Goal: Find specific page/section: Find specific page/section

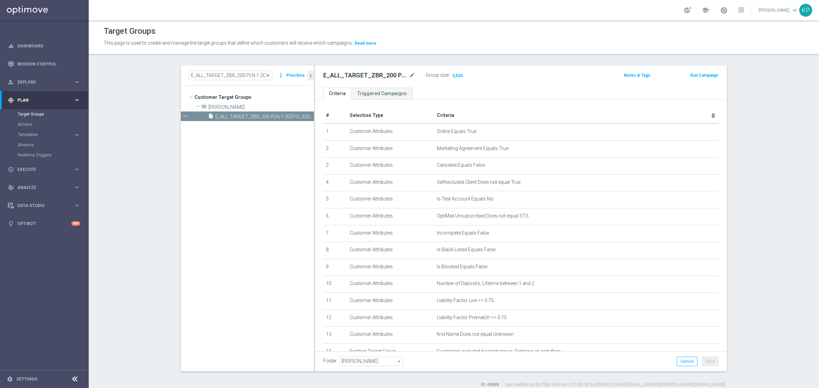
scroll to position [78, 0]
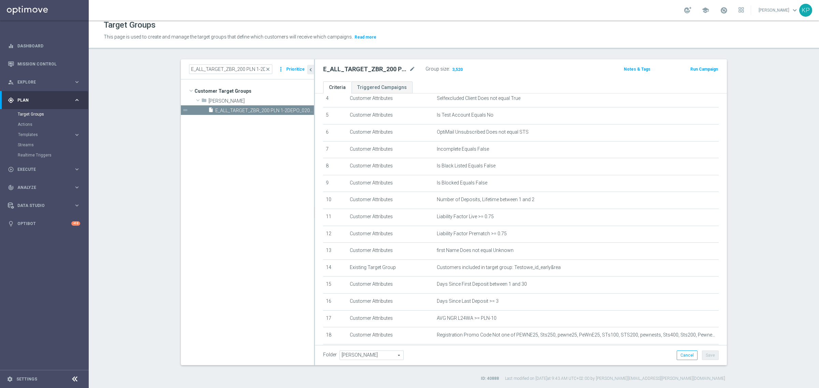
click at [162, 194] on section "E_ALL_TARGET_ZBR_200 PLN 1-2DEPO_020925 close more_vert Prioritize Customer Tar…" at bounding box center [454, 220] width 730 height 323
drag, startPoint x: 140, startPoint y: 132, endPoint x: 95, endPoint y: 31, distance: 111.1
click at [140, 132] on section "E_ALL_TARGET_ZBR_200 PLN 1-2DEPO_020925 close more_vert Prioritize Customer Tar…" at bounding box center [454, 220] width 730 height 323
click at [161, 179] on section "E_ALL_TARGET_ZBR_200 PLN 1-2DEPO_020925 close more_vert Prioritize Customer Tar…" at bounding box center [454, 220] width 730 height 323
click at [124, 110] on section "E_ALL_TARGET_ZBR_200 PLN 1-2DEPO_020925 close more_vert Prioritize Customer Tar…" at bounding box center [454, 220] width 730 height 323
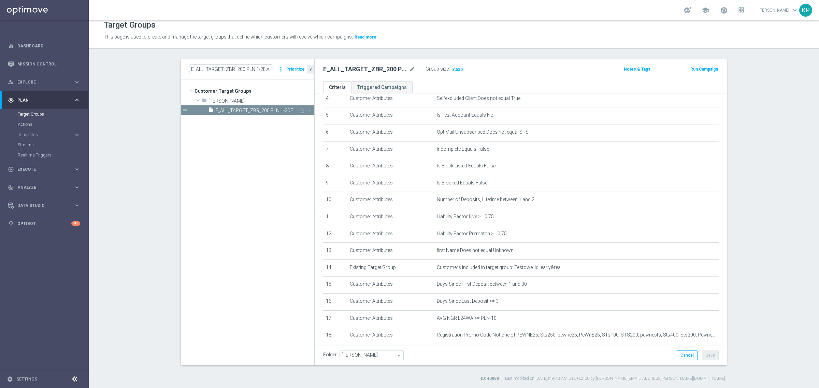
drag, startPoint x: 150, startPoint y: 176, endPoint x: 187, endPoint y: 110, distance: 75.4
click at [150, 175] on section "E_ALL_TARGET_ZBR_200 PLN 1-2DEPO_020925 close more_vert Prioritize Customer Tar…" at bounding box center [454, 220] width 730 height 323
click at [38, 59] on link "Mission Control" at bounding box center [48, 64] width 63 height 18
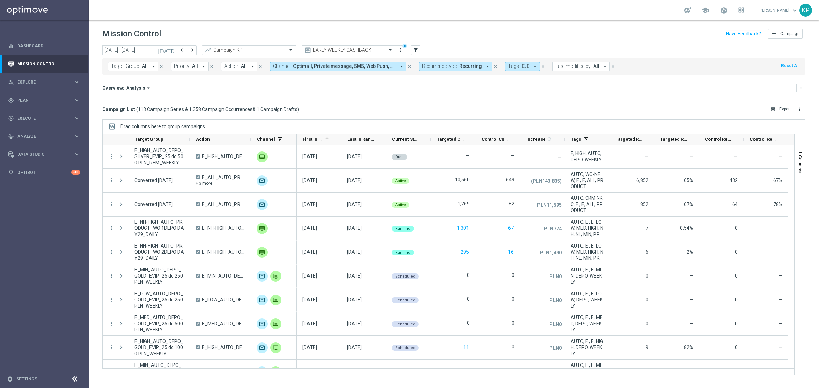
click at [467, 70] on button "Recurrence type: Recurring arrow_drop_down" at bounding box center [455, 66] width 73 height 9
click at [451, 99] on div "Non-Recurring" at bounding box center [447, 104] width 49 height 11
drag, startPoint x: 449, startPoint y: 113, endPoint x: 429, endPoint y: 109, distance: 20.6
click at [449, 113] on div "Recurring" at bounding box center [447, 115] width 49 height 11
click at [392, 99] on mini-dashboard "Overview: Analysis arrow_drop_down keyboard_arrow_down Increase In Deposit Amou…" at bounding box center [453, 90] width 703 height 30
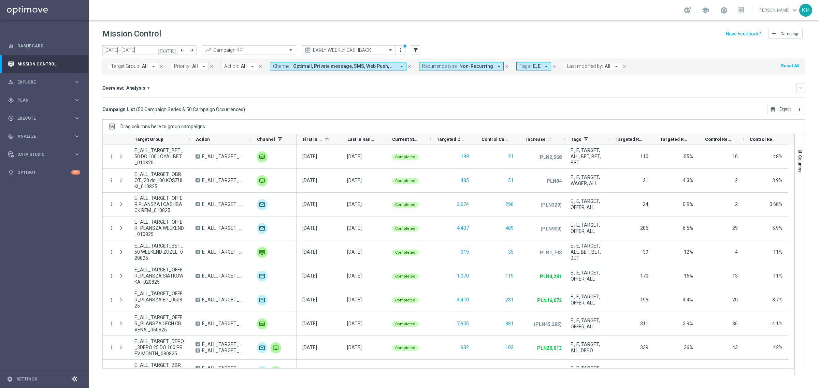
click at [667, 47] on div "[DATE] [DATE] - [DATE] arrow_back arrow_forward Campaign KPI trending_up EARLY …" at bounding box center [453, 50] width 703 height 10
drag, startPoint x: 151, startPoint y: 86, endPoint x: 139, endPoint y: 85, distance: 12.3
click at [152, 85] on div "Overview: Analysis arrow_drop_down" at bounding box center [449, 88] width 694 height 6
click at [189, 87] on div "Overview: Analysis arrow_drop_down" at bounding box center [449, 88] width 694 height 6
click at [172, 47] on icon "[DATE]" at bounding box center [167, 50] width 18 height 6
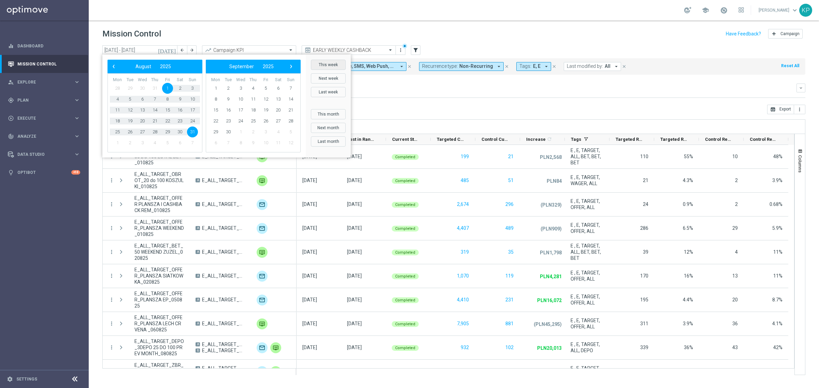
click at [328, 65] on button "This week" at bounding box center [328, 65] width 35 height 10
type input "[DATE] - [DATE]"
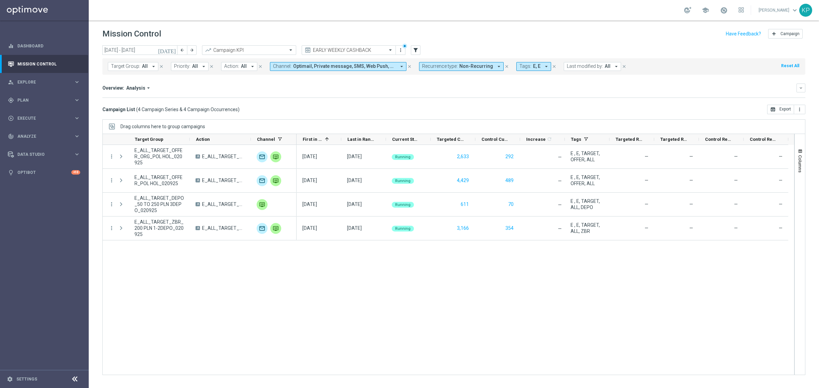
click at [189, 21] on header "Mission Control add Campaign" at bounding box center [454, 32] width 730 height 25
drag, startPoint x: 252, startPoint y: 138, endPoint x: 267, endPoint y: 138, distance: 15.0
click at [267, 138] on div "Channel" at bounding box center [274, 139] width 46 height 11
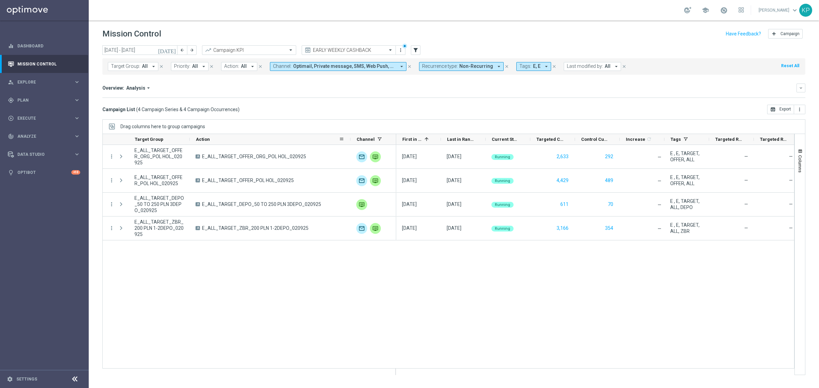
drag, startPoint x: 249, startPoint y: 139, endPoint x: 355, endPoint y: 135, distance: 106.2
click at [352, 136] on div at bounding box center [350, 139] width 3 height 11
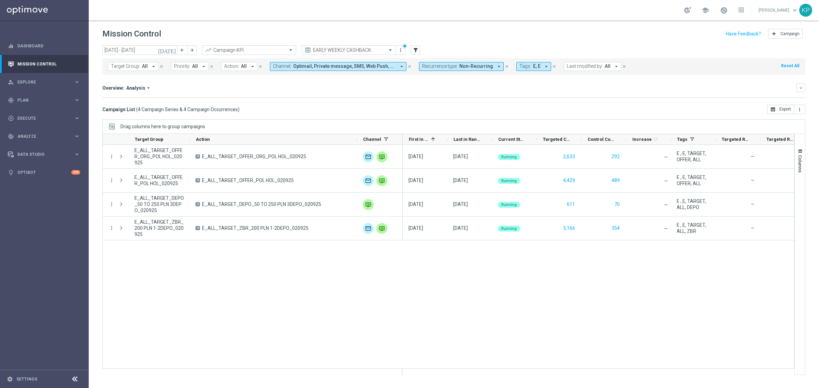
click at [353, 116] on div "[DATE] [DATE] - [DATE] arrow_back arrow_forward Campaign KPI trending_up EARLY …" at bounding box center [454, 213] width 730 height 337
click at [179, 93] on div "Overview: Analysis arrow_drop_down keyboard_arrow_down Increase In Deposit Amou…" at bounding box center [453, 91] width 703 height 14
